Goal: Register for event/course

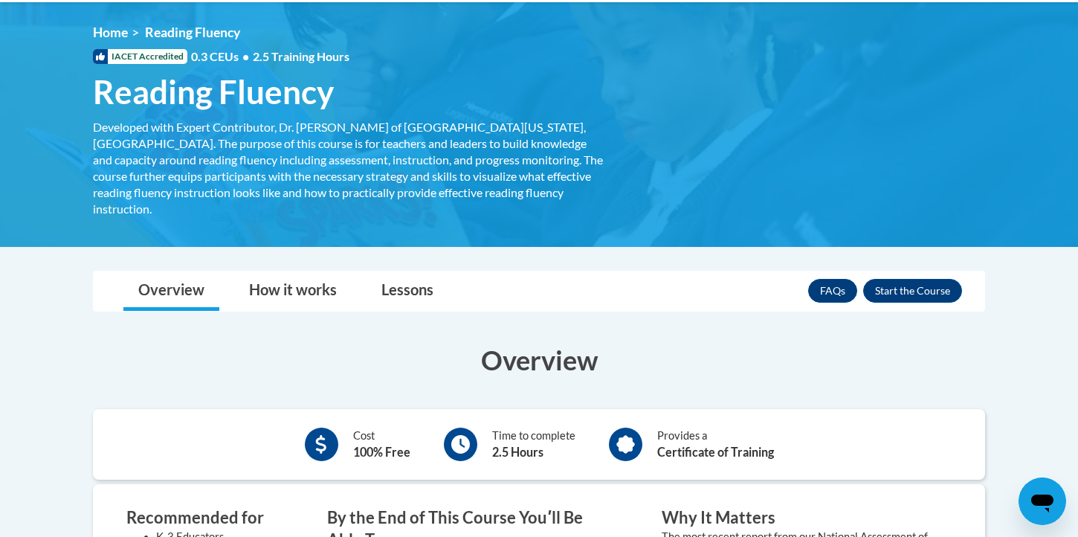
scroll to position [255, 0]
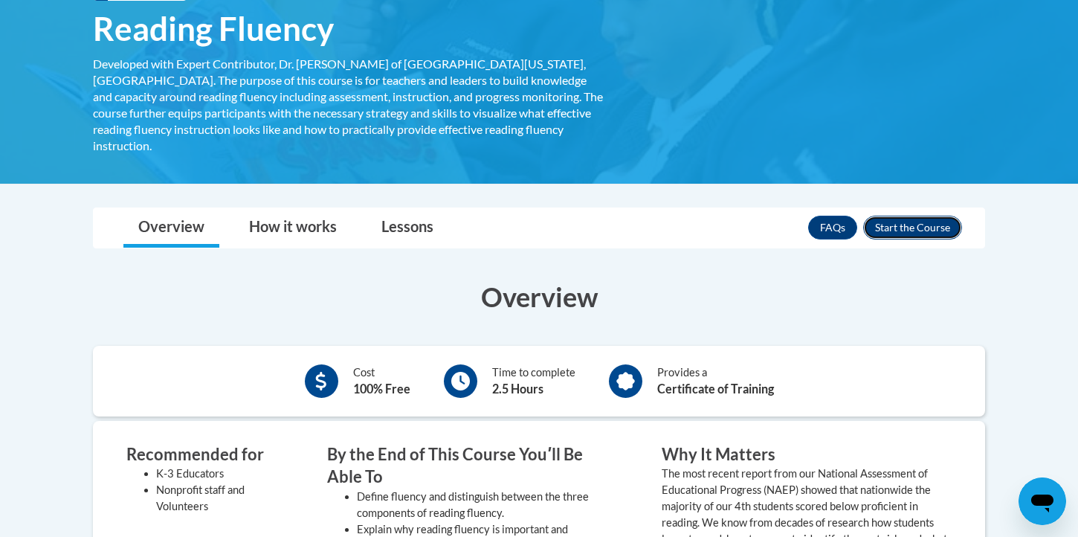
click at [913, 216] on button "Enroll" at bounding box center [913, 228] width 99 height 24
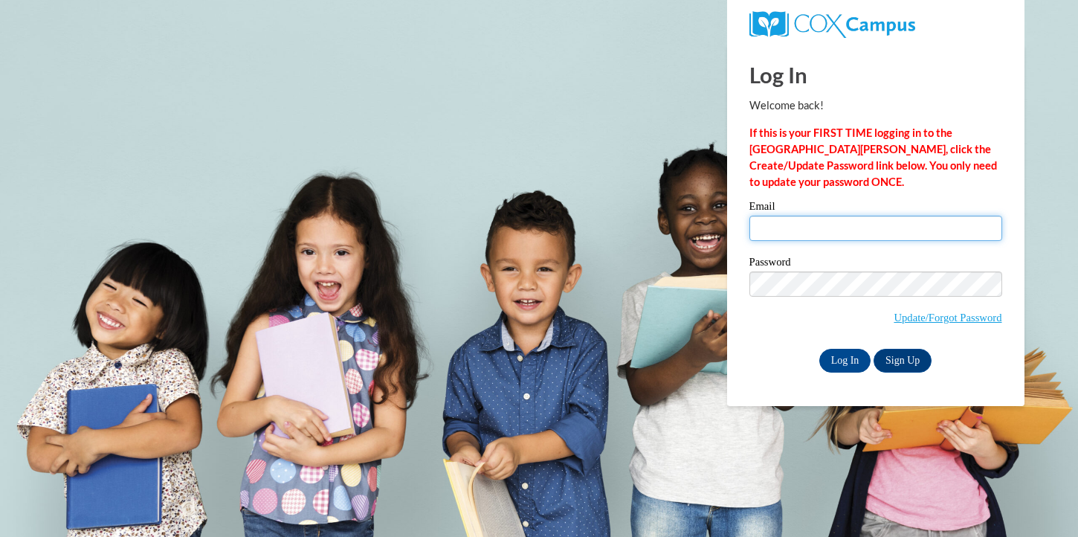
click at [904, 220] on input "Email" at bounding box center [876, 228] width 253 height 25
type input "cglarimore@crimson.ua.edu"
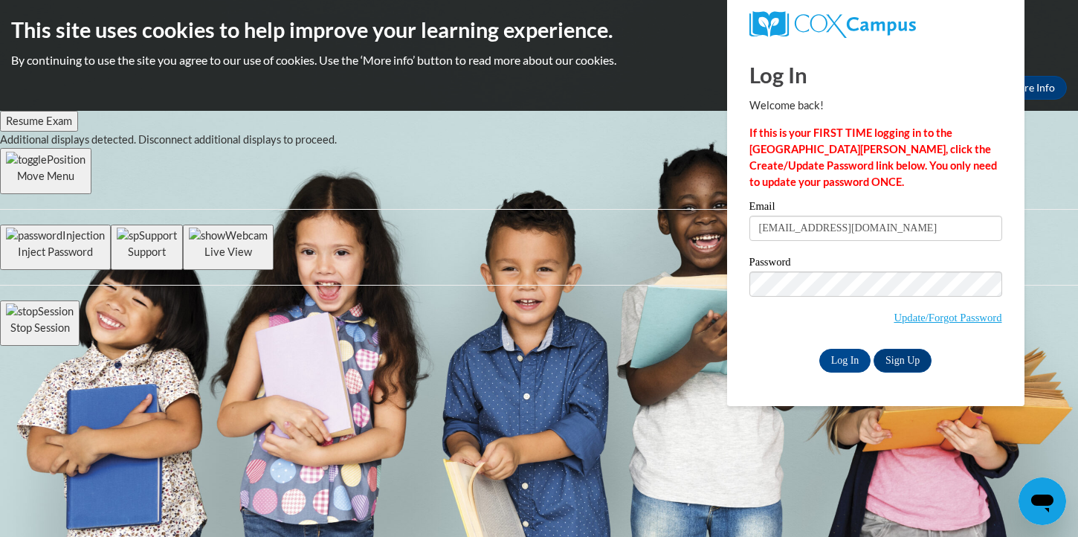
click at [902, 304] on span "Update/Forgot Password" at bounding box center [876, 302] width 253 height 62
click at [859, 363] on input "Log In" at bounding box center [846, 361] width 52 height 24
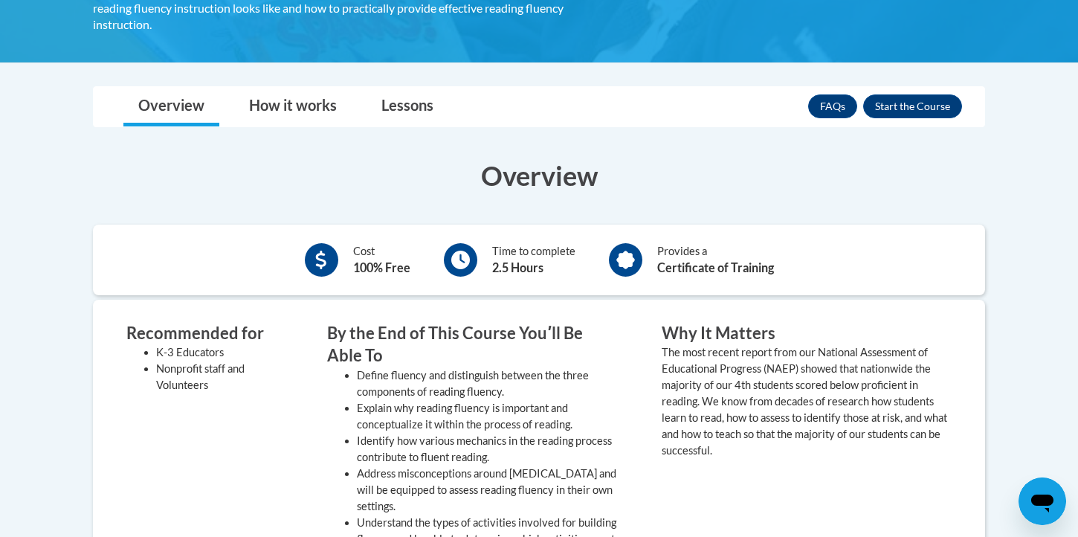
scroll to position [407, 0]
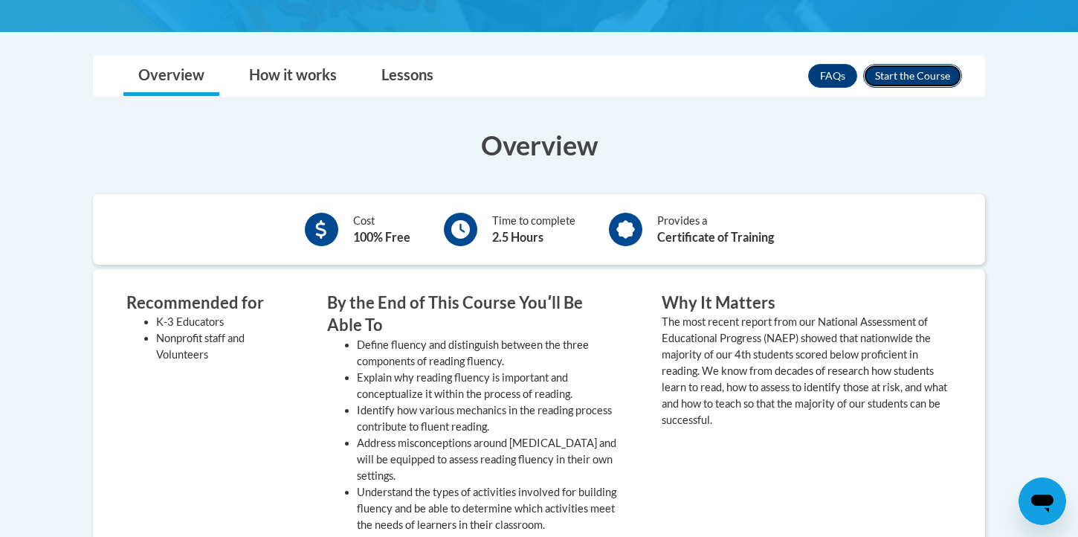
click at [922, 64] on button "Enroll" at bounding box center [913, 76] width 99 height 24
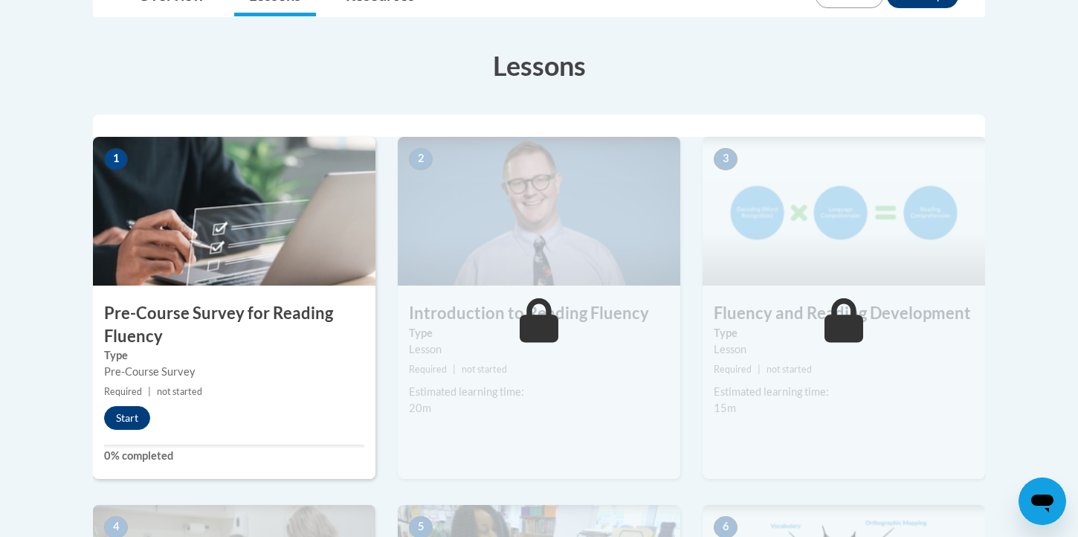
scroll to position [406, 0]
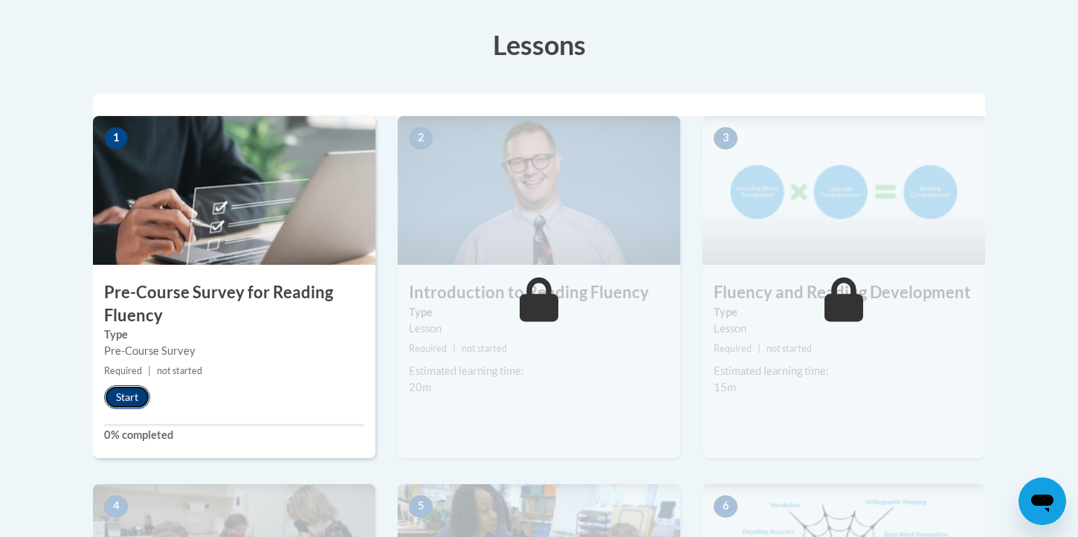
click at [124, 394] on button "Start" at bounding box center [127, 397] width 46 height 24
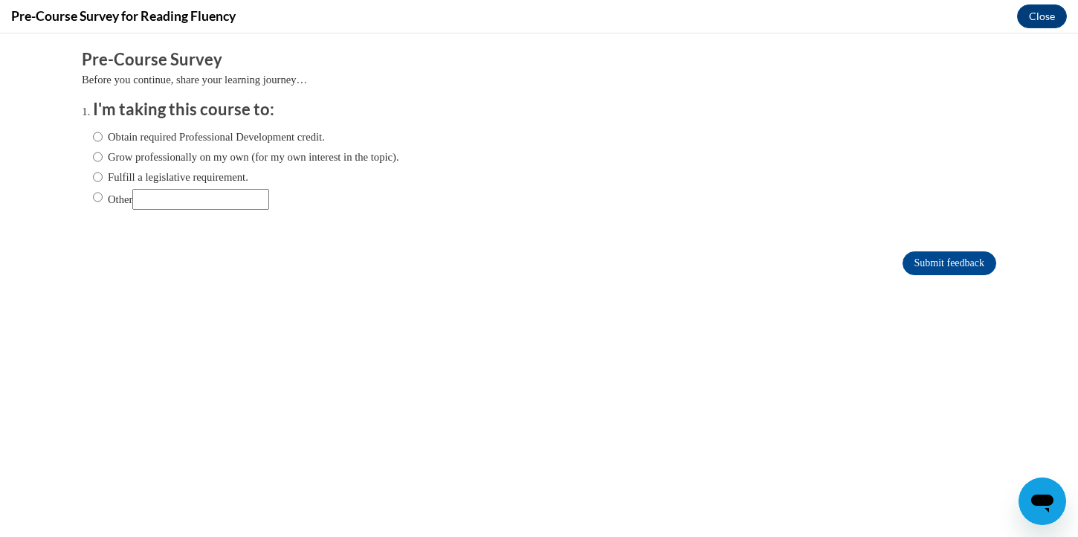
scroll to position [0, 0]
click at [355, 146] on div "Obtain required Professional Development credit. Grow professionally on my own …" at bounding box center [246, 169] width 306 height 96
click at [361, 161] on label "Grow professionally on my own (for my own interest in the topic)." at bounding box center [246, 157] width 306 height 16
click at [103, 161] on input "Grow professionally on my own (for my own interest in the topic)." at bounding box center [98, 157] width 10 height 16
radio input "true"
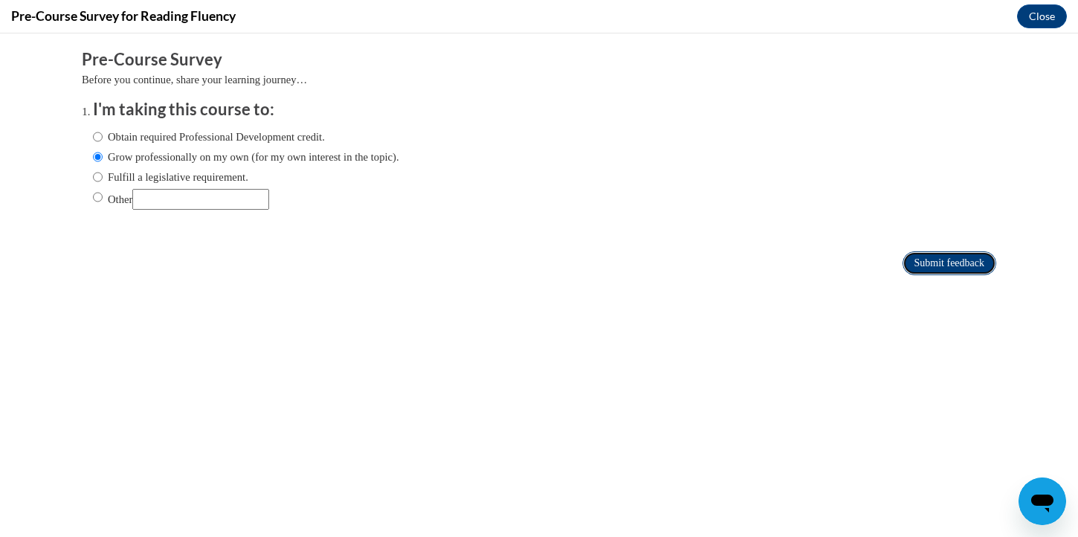
click at [965, 268] on input "Submit feedback" at bounding box center [950, 263] width 94 height 24
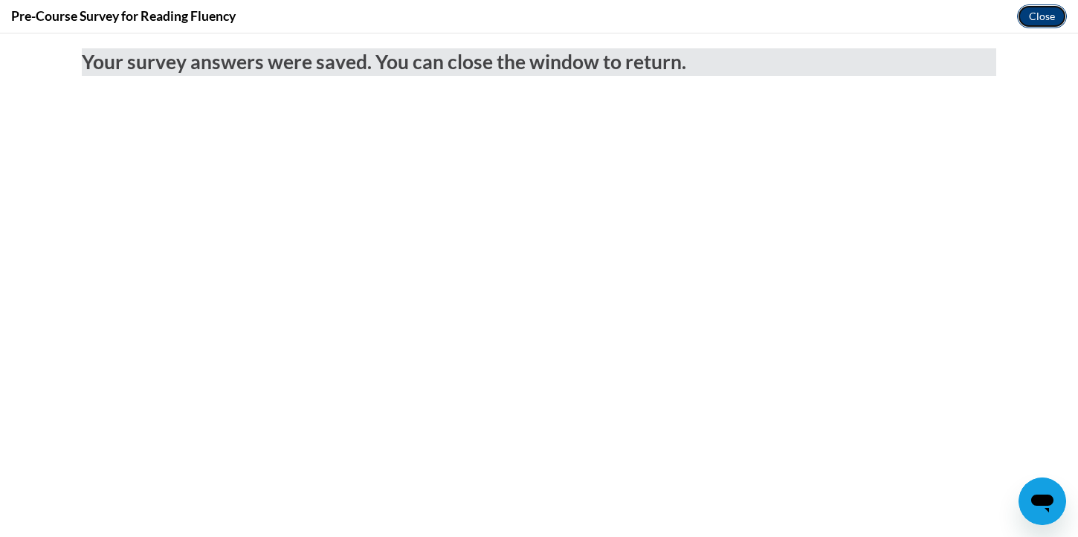
click at [1049, 20] on button "Close" at bounding box center [1042, 16] width 50 height 24
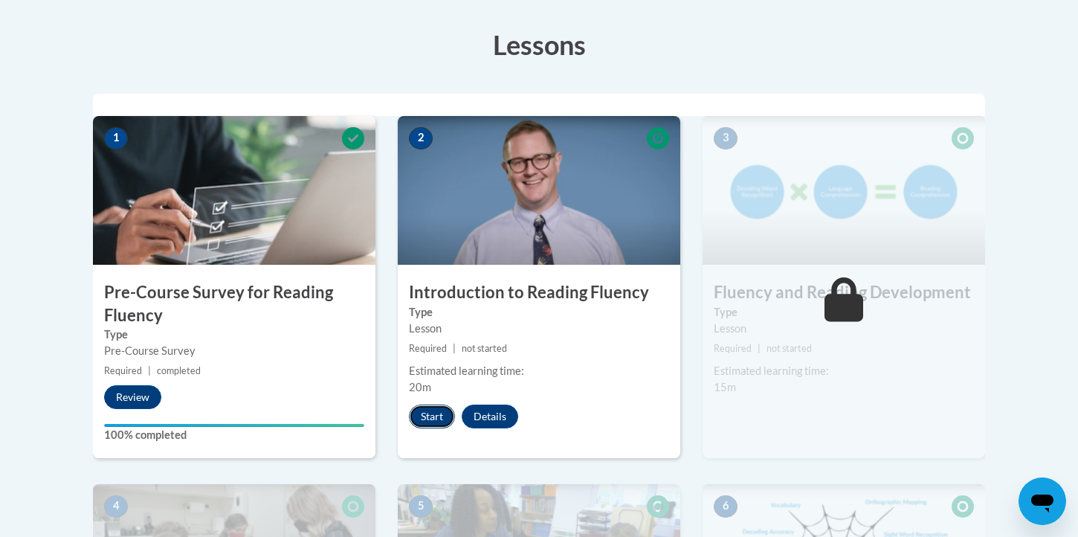
click at [443, 408] on button "Start" at bounding box center [432, 417] width 46 height 24
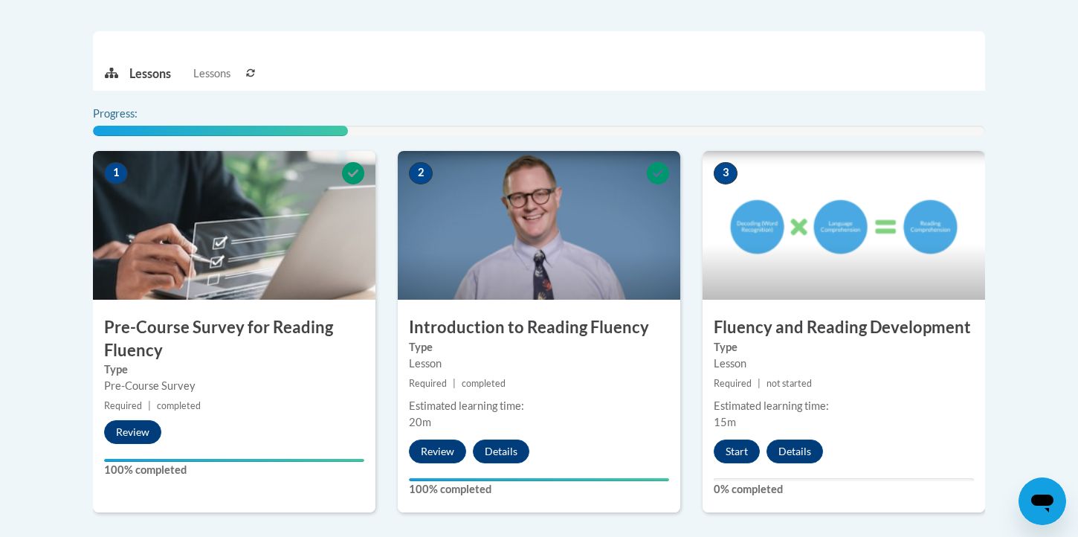
scroll to position [495, 0]
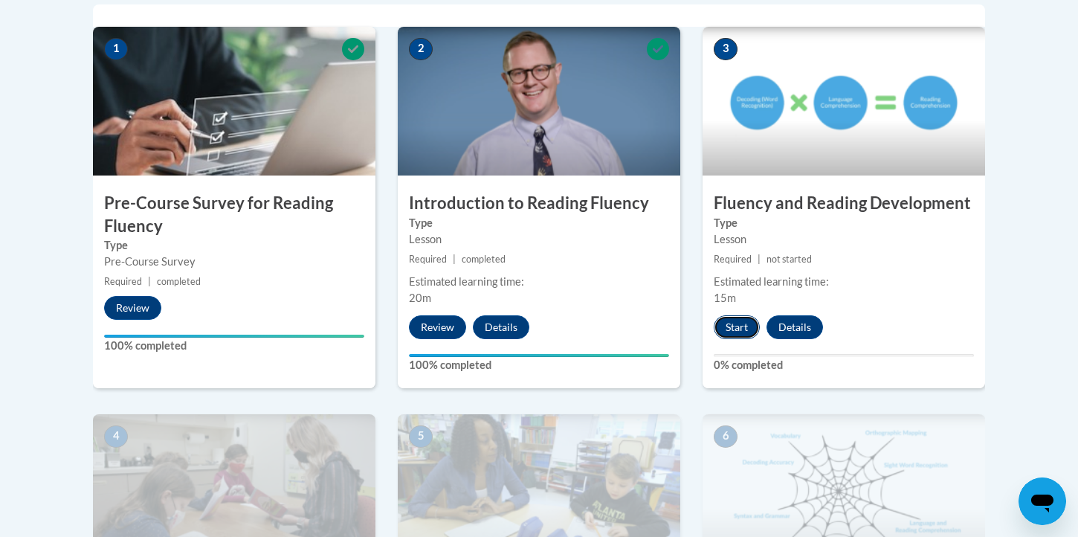
click at [742, 332] on button "Start" at bounding box center [737, 327] width 46 height 24
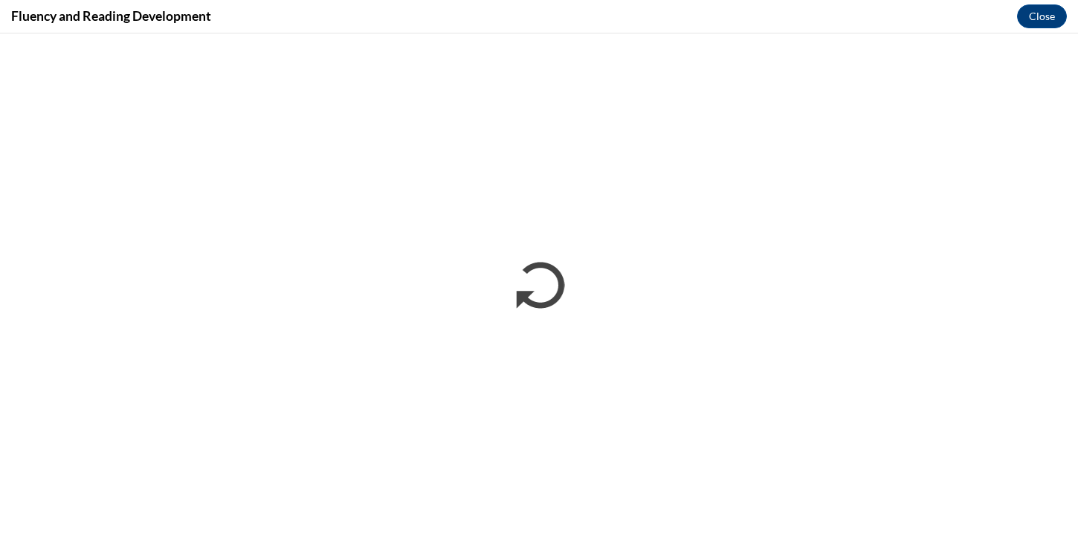
scroll to position [0, 0]
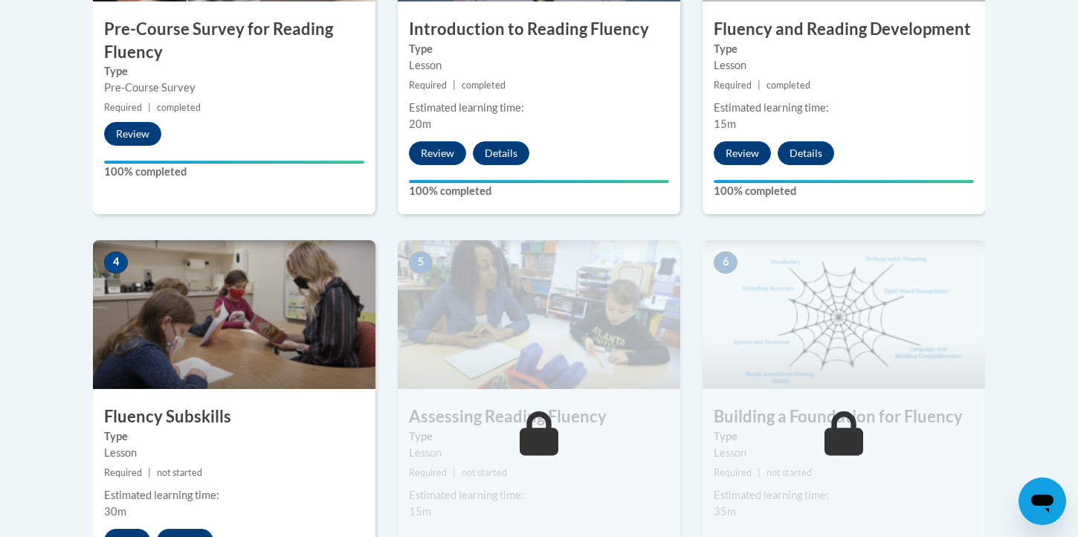
scroll to position [697, 0]
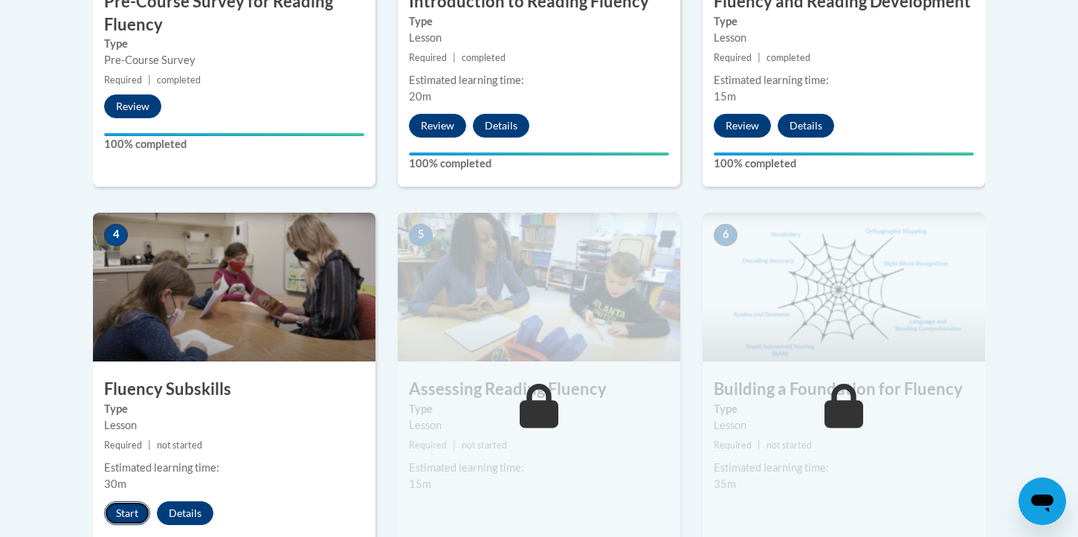
click at [116, 509] on button "Start" at bounding box center [127, 513] width 46 height 24
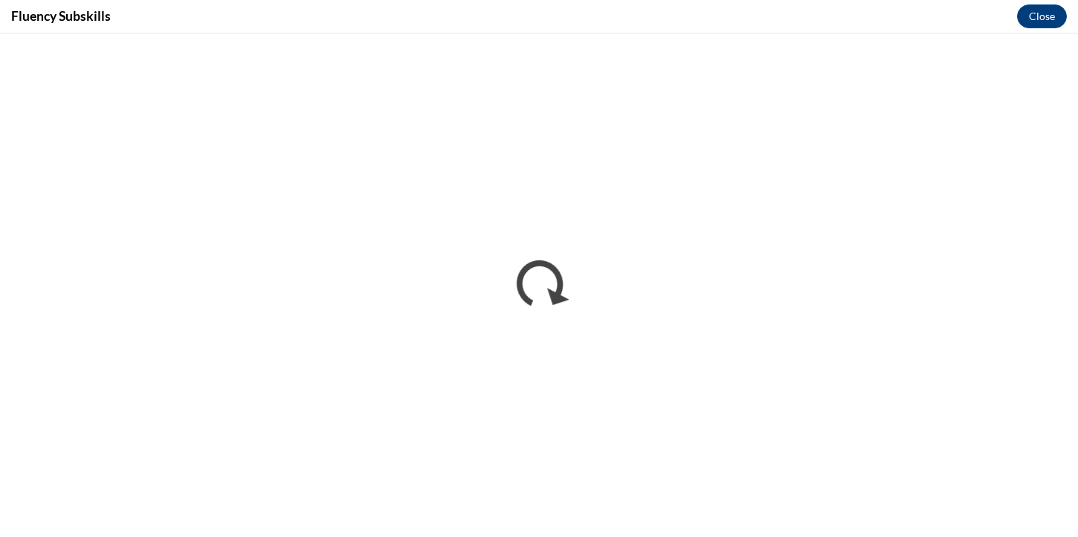
scroll to position [0, 0]
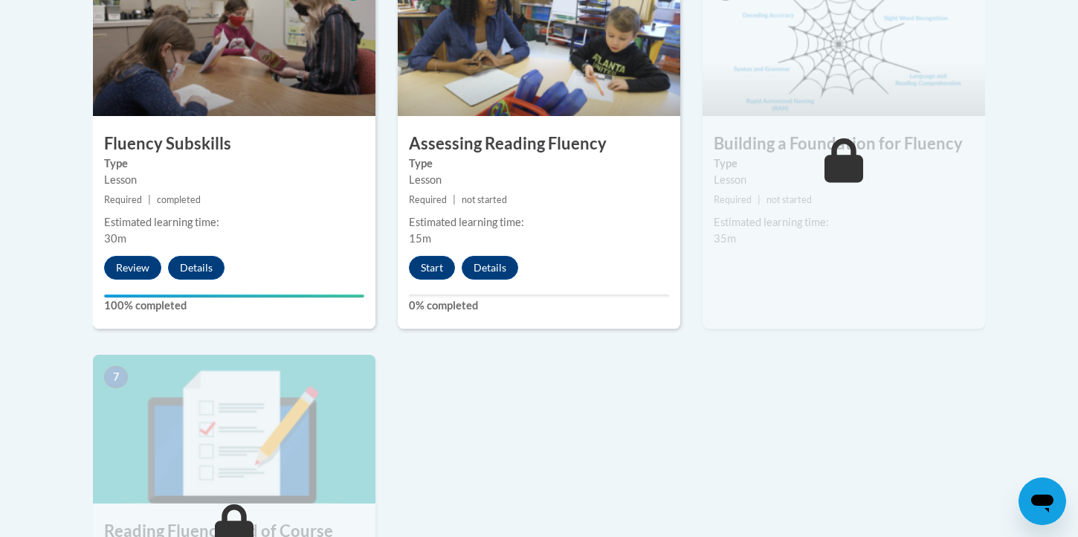
scroll to position [866, 0]
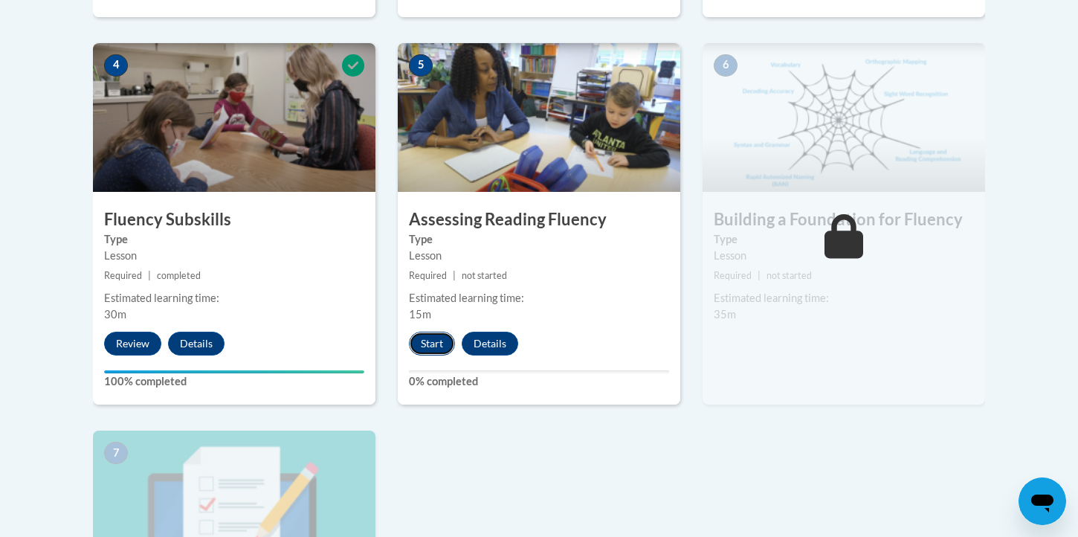
click at [444, 338] on button "Start" at bounding box center [432, 344] width 46 height 24
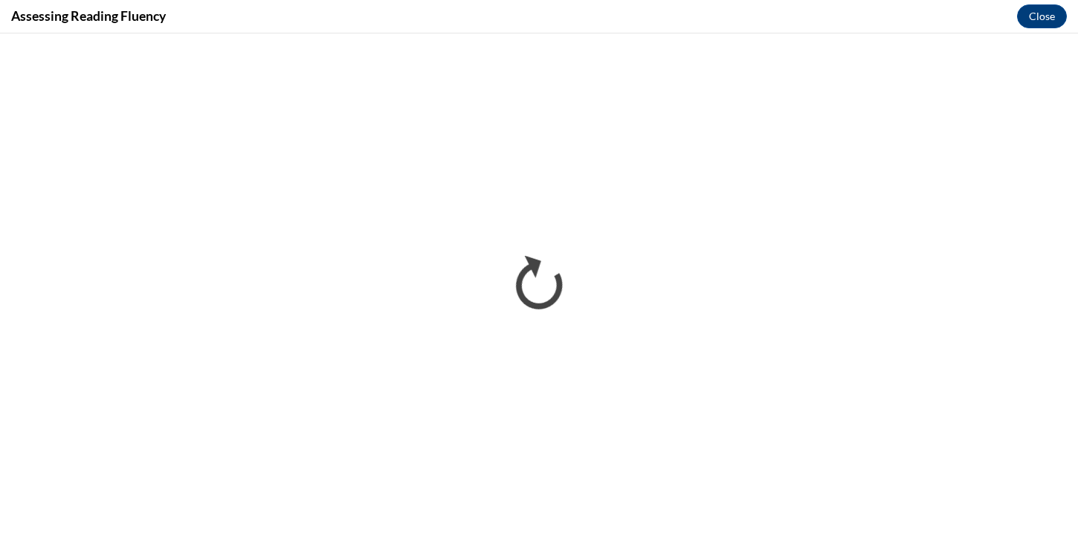
scroll to position [0, 0]
